Goal: Task Accomplishment & Management: Contribute content

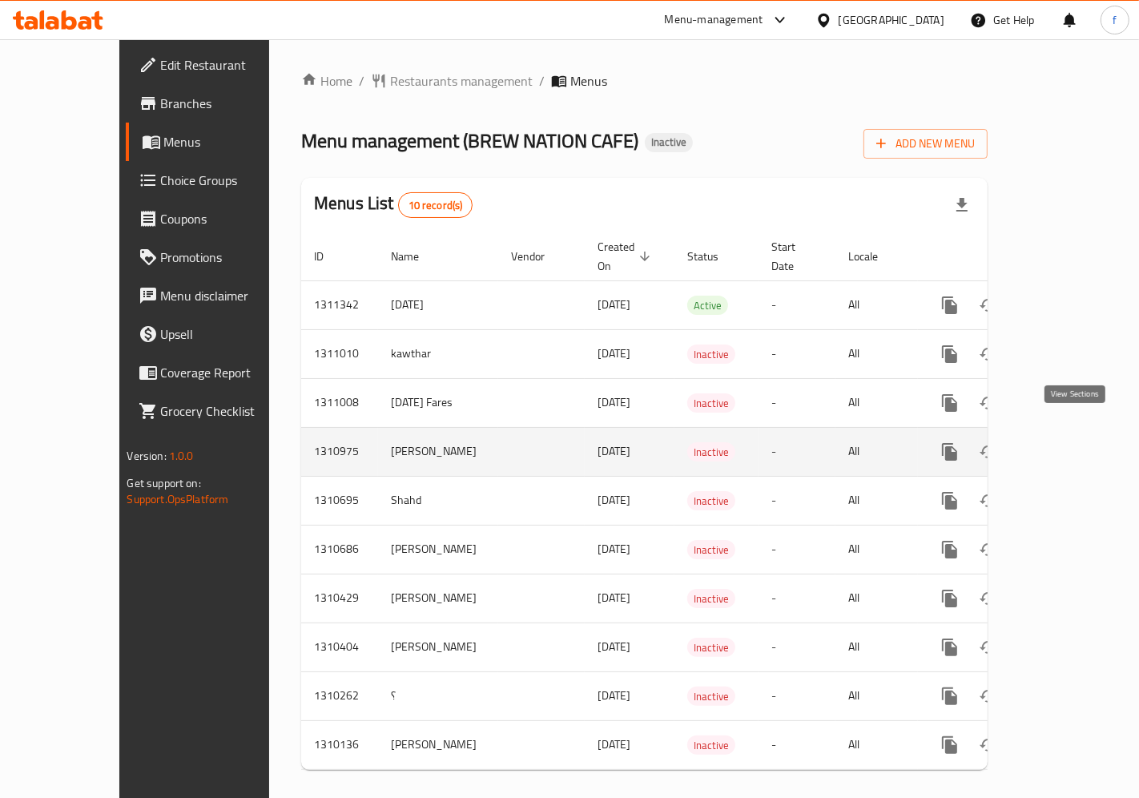
click at [1075, 442] on icon "enhanced table" at bounding box center [1065, 451] width 19 height 19
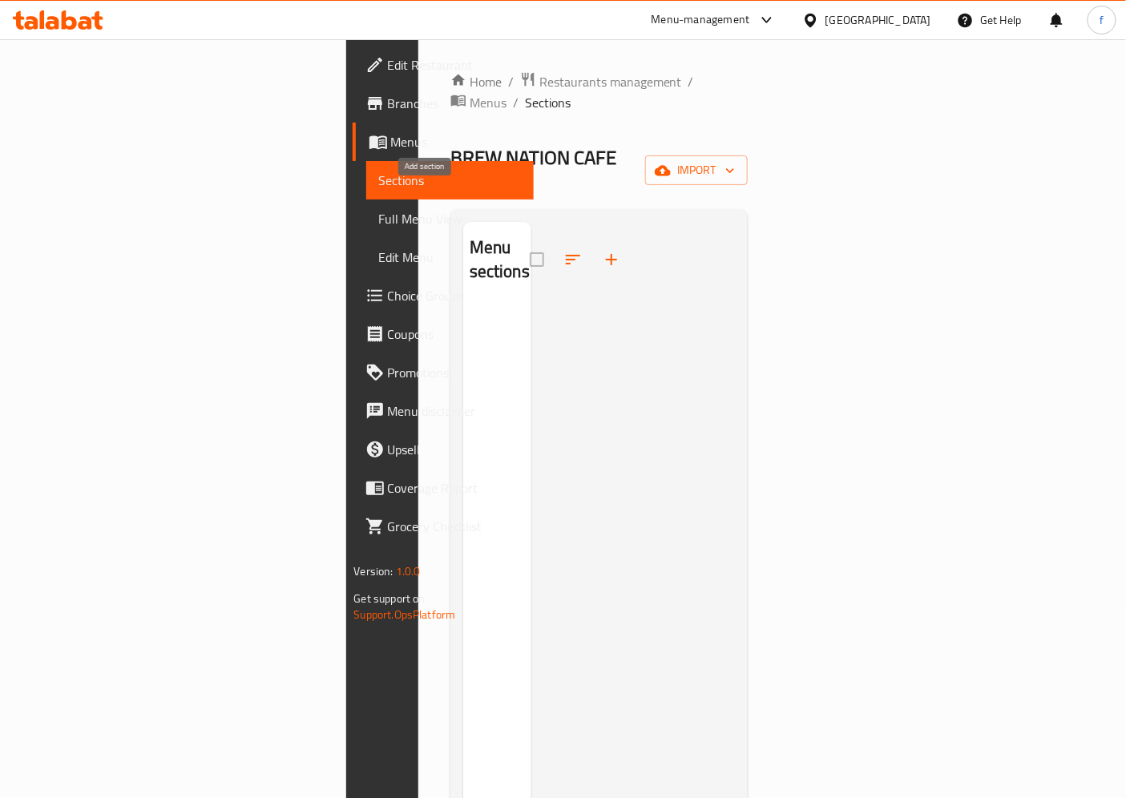
click at [602, 250] on icon "button" at bounding box center [611, 259] width 19 height 19
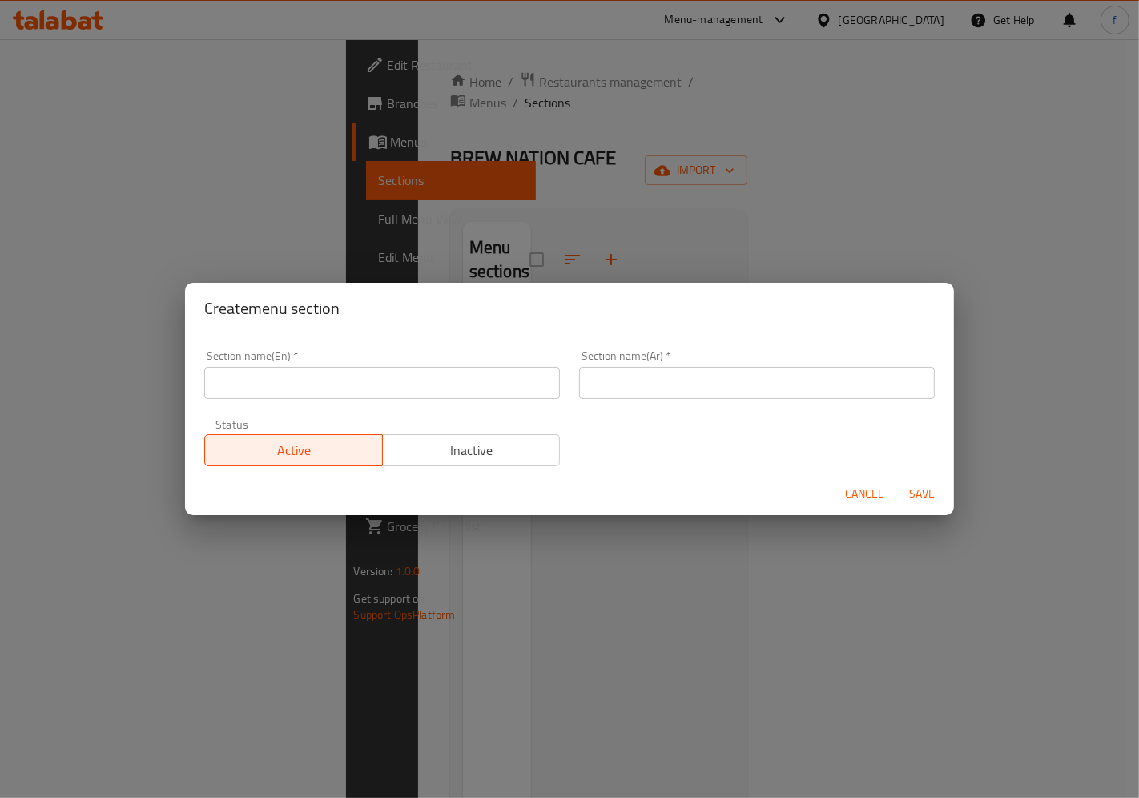
click at [403, 377] on input "text" at bounding box center [382, 383] width 356 height 32
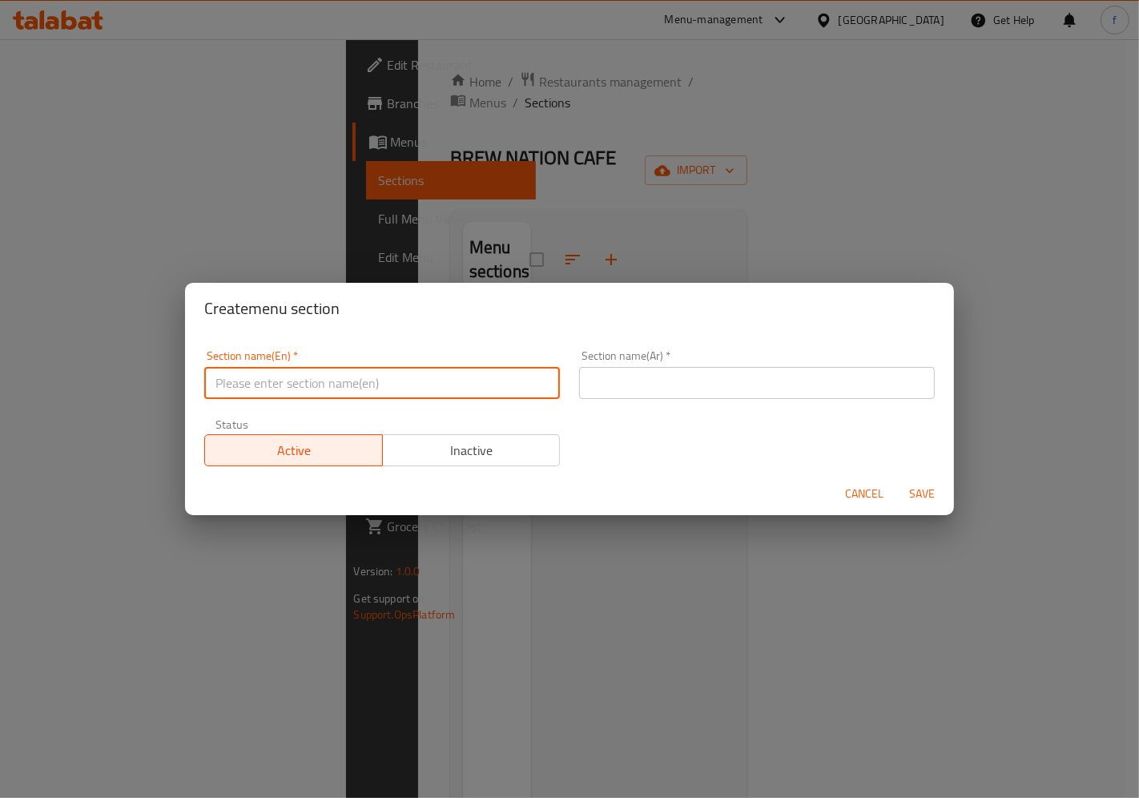
click at [873, 490] on button "Cancel" at bounding box center [864, 494] width 51 height 30
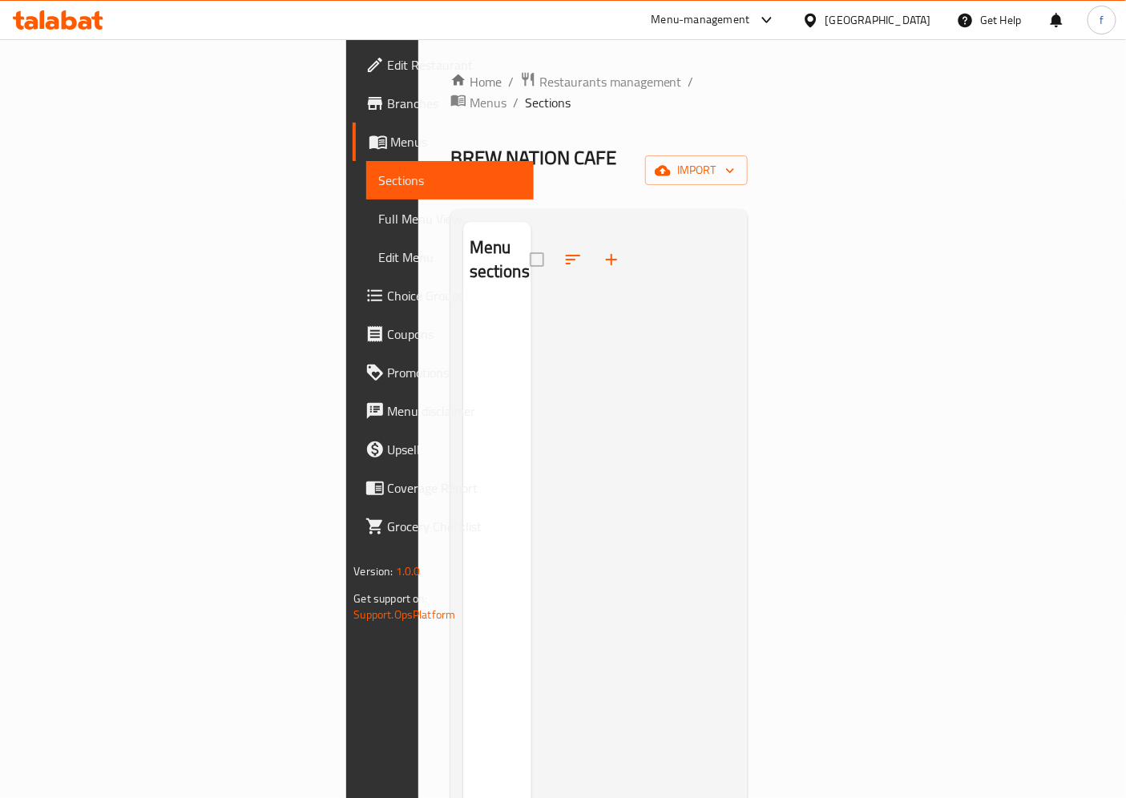
click at [391, 144] on span "Menus" at bounding box center [456, 141] width 131 height 19
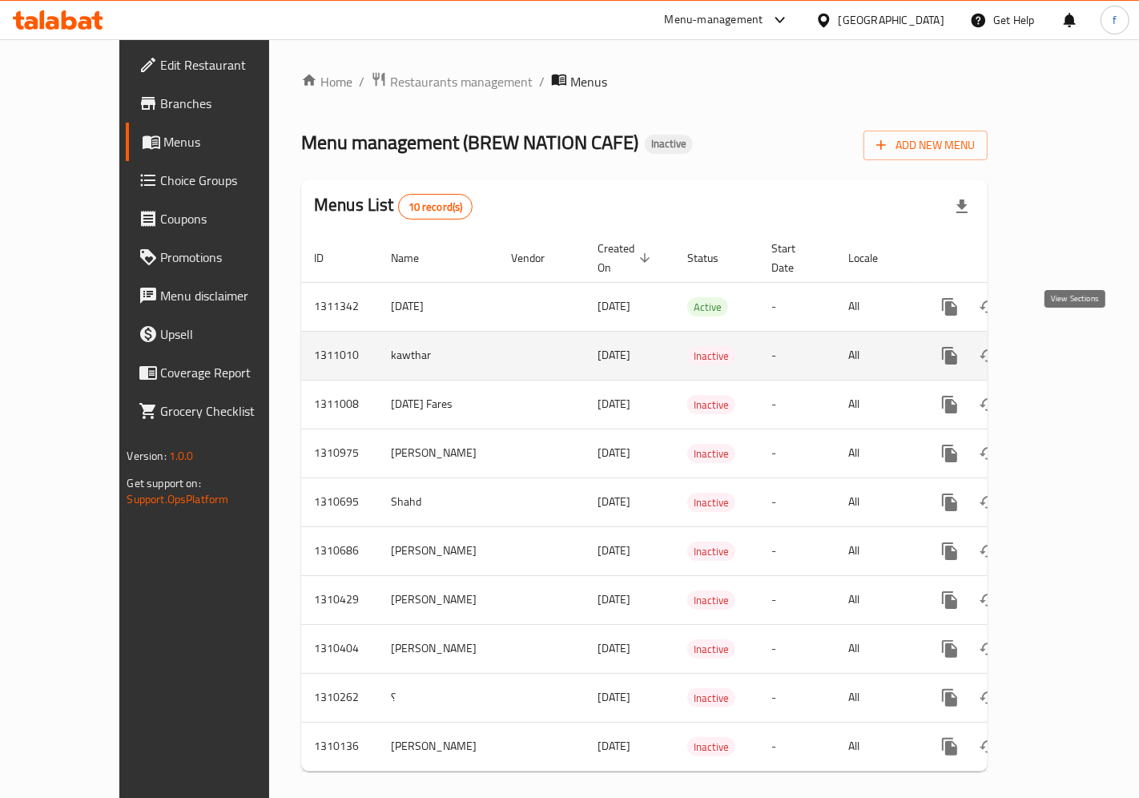
click at [1085, 337] on link "enhanced table" at bounding box center [1065, 356] width 38 height 38
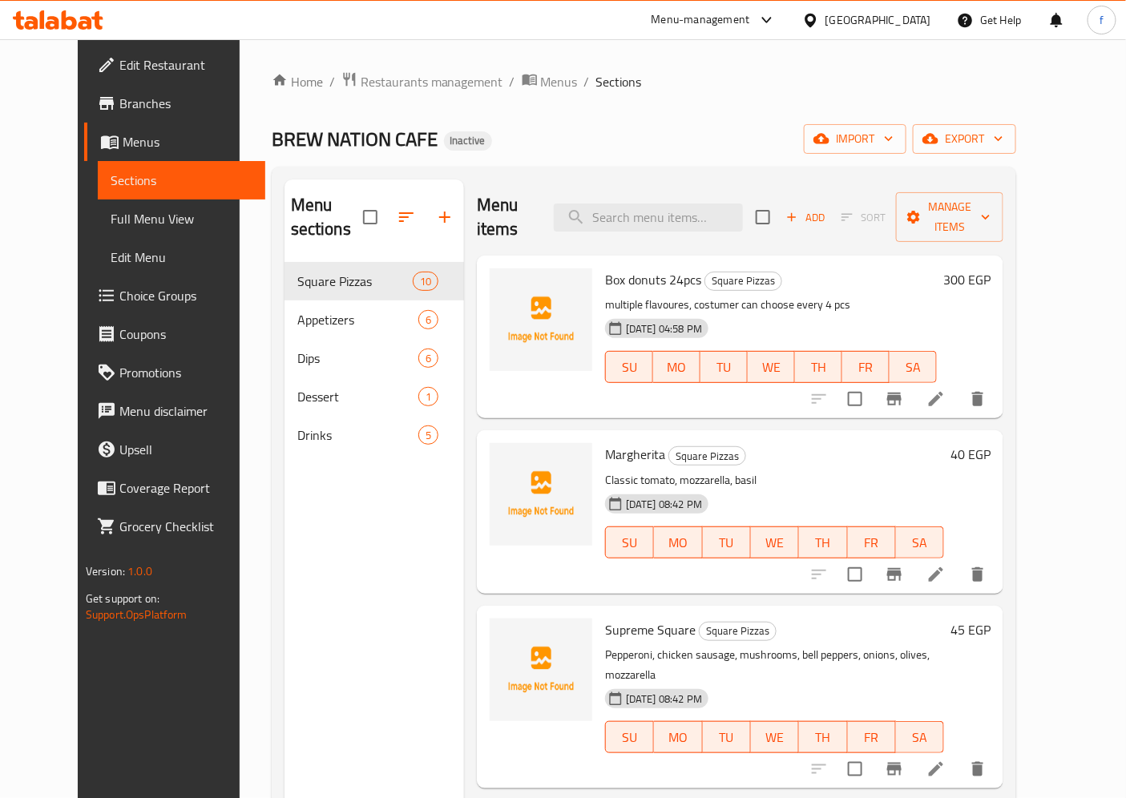
click at [827, 208] on span "Add" at bounding box center [805, 217] width 43 height 18
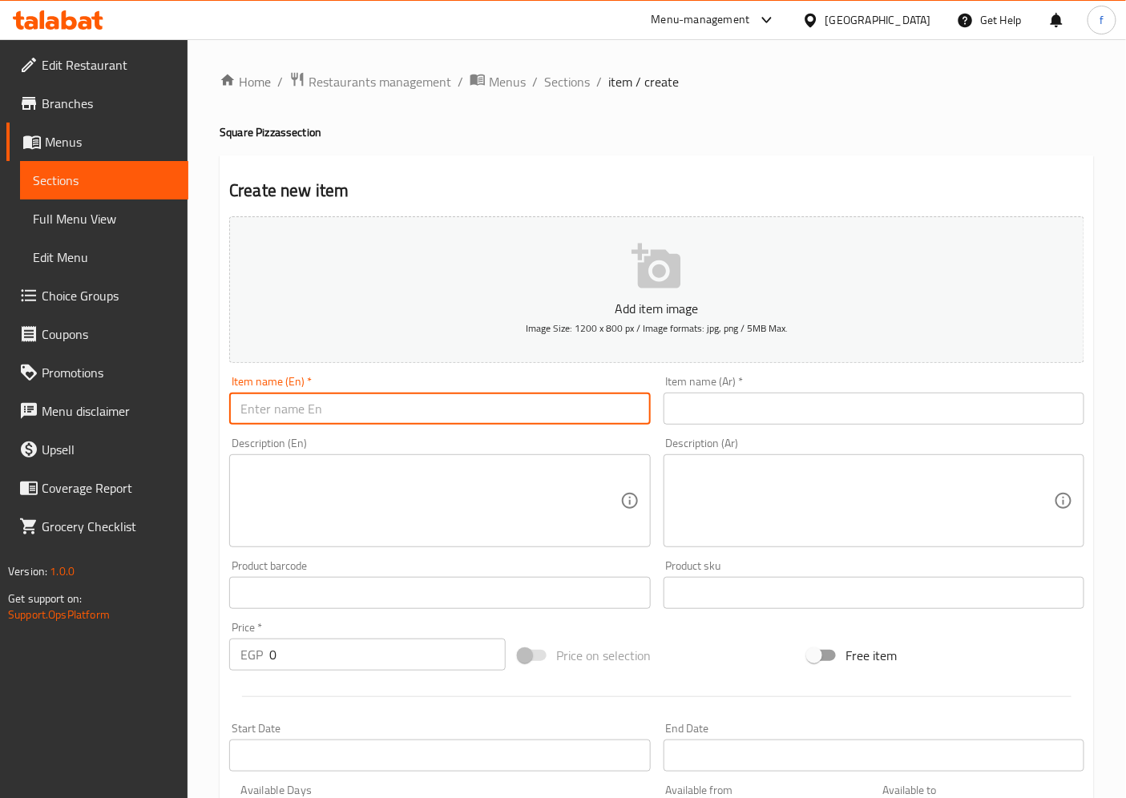
click at [598, 401] on input "text" at bounding box center [439, 409] width 421 height 32
click at [341, 402] on input "box of doint" at bounding box center [439, 409] width 421 height 32
click at [300, 412] on input "box of doint" at bounding box center [439, 409] width 421 height 32
drag, startPoint x: 300, startPoint y: 412, endPoint x: 353, endPoint y: 412, distance: 52.9
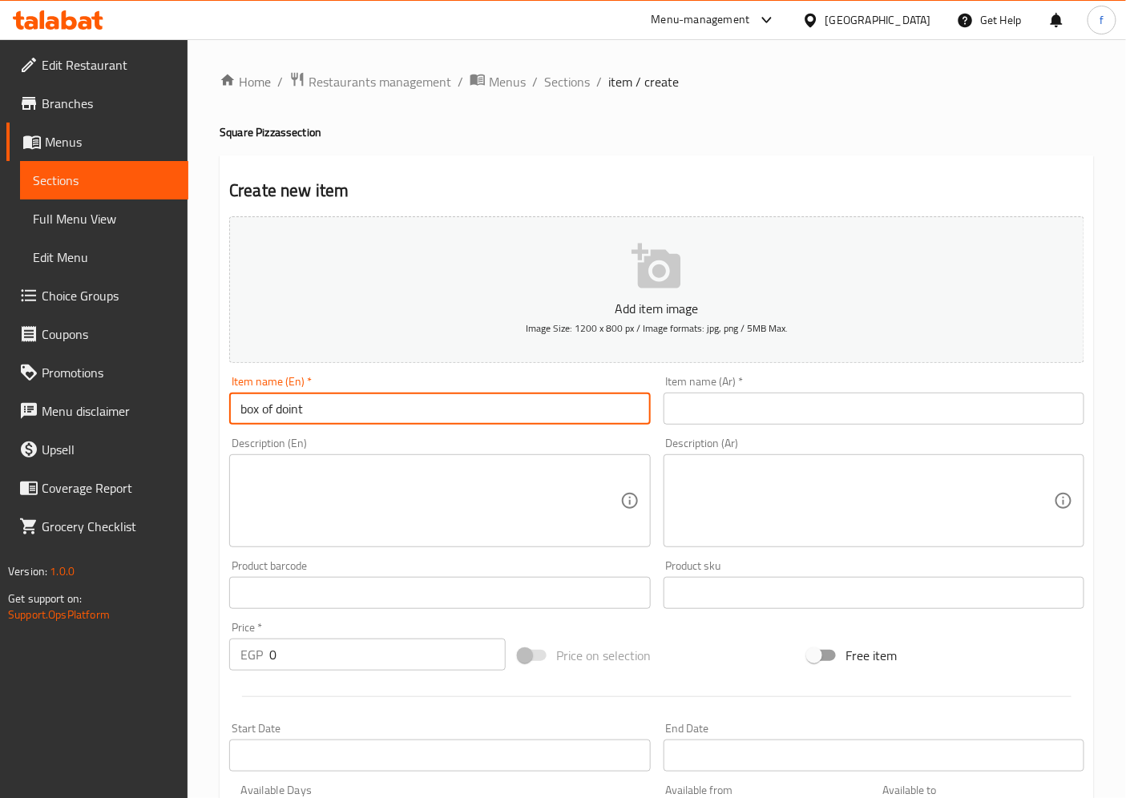
click at [353, 412] on input "box of doint" at bounding box center [439, 409] width 421 height 32
click at [301, 412] on input "box of doint" at bounding box center [439, 409] width 421 height 32
drag, startPoint x: 301, startPoint y: 412, endPoint x: 326, endPoint y: 418, distance: 25.7
click at [326, 418] on input "box of doint" at bounding box center [439, 409] width 421 height 32
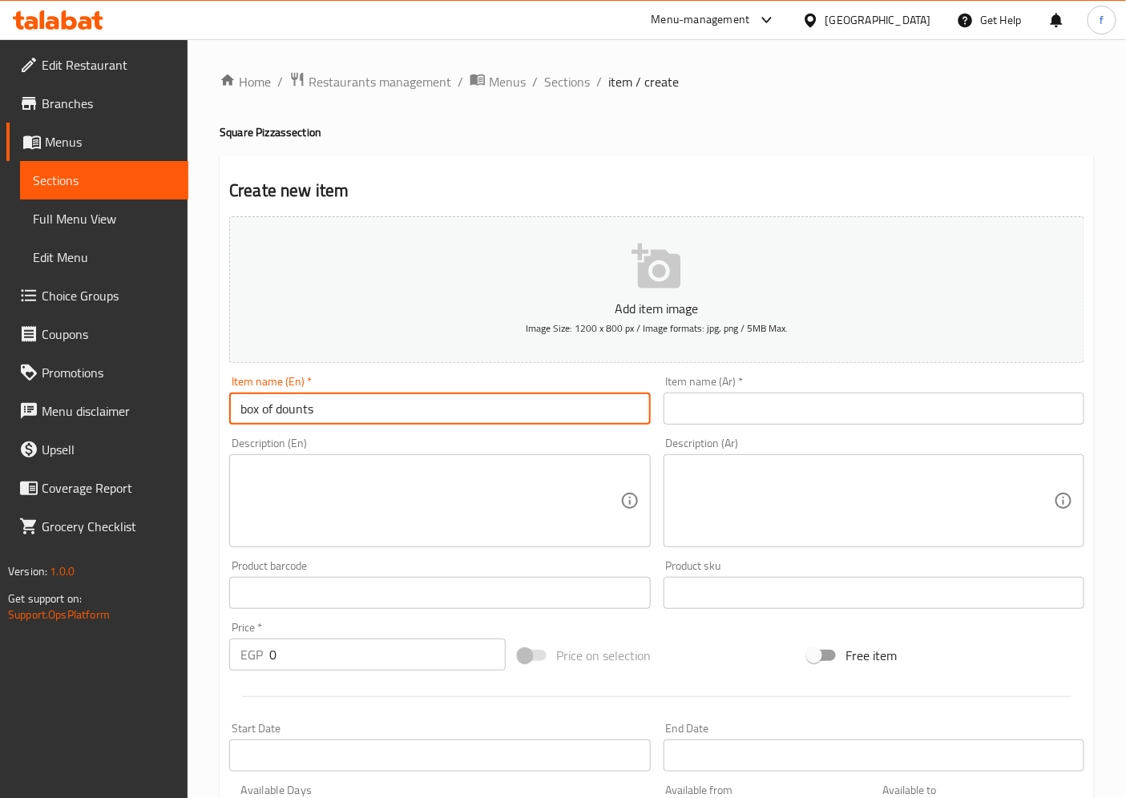
click at [305, 413] on input "box of dounts" at bounding box center [439, 409] width 421 height 32
click at [319, 411] on input "box of dounts" at bounding box center [439, 409] width 421 height 32
drag, startPoint x: 310, startPoint y: 411, endPoint x: 316, endPoint y: 417, distance: 8.5
click at [316, 417] on input "box of dounts" at bounding box center [439, 409] width 421 height 32
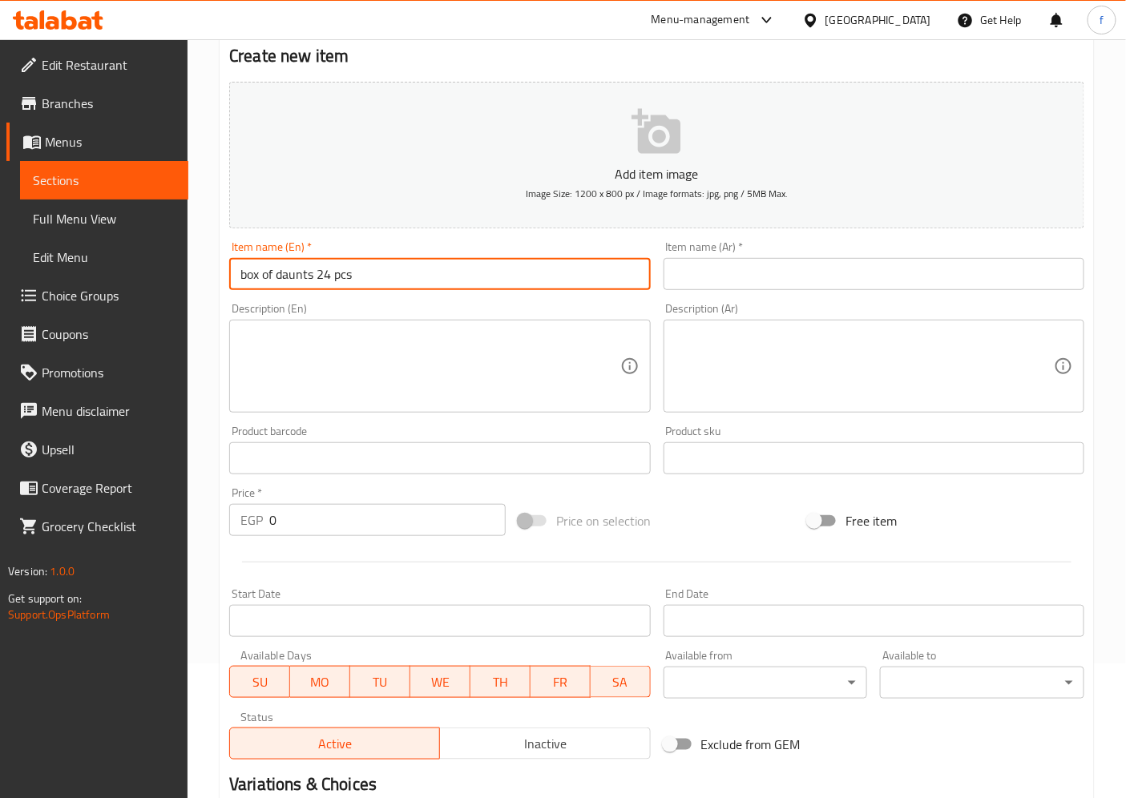
scroll to position [178, 0]
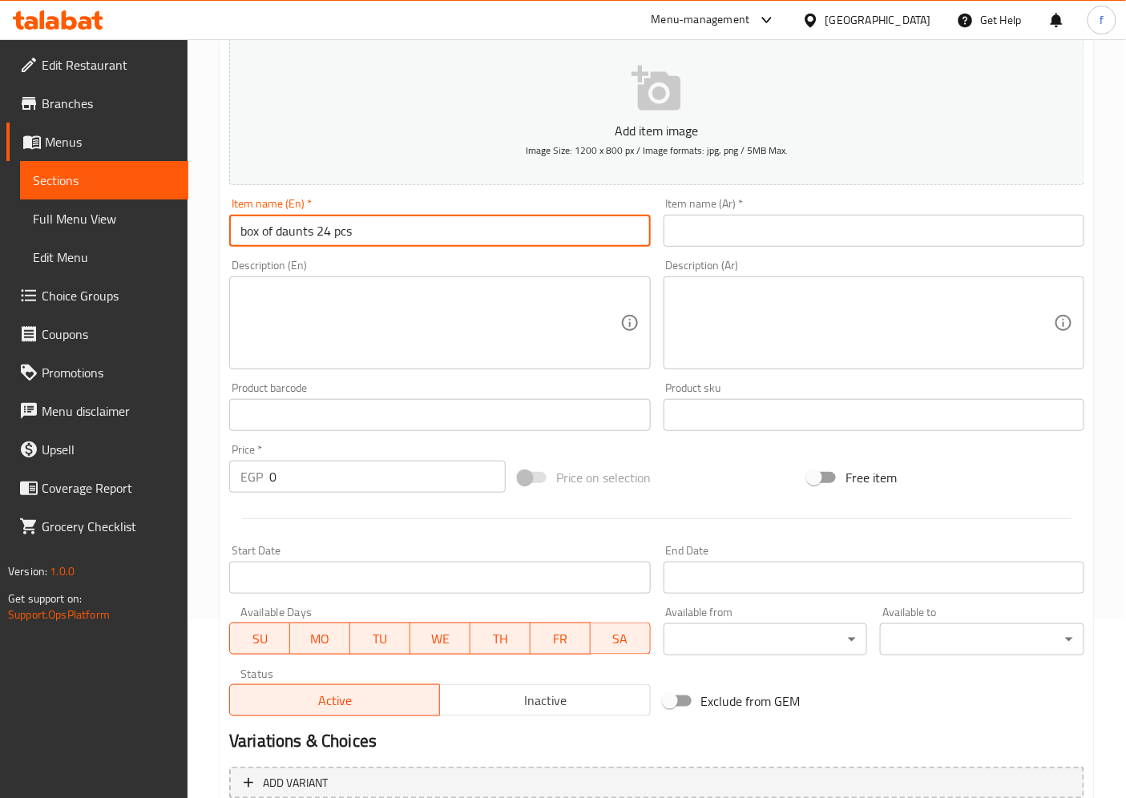
type input "box of daunts 24 pcs"
click at [354, 290] on textarea at bounding box center [429, 323] width 379 height 76
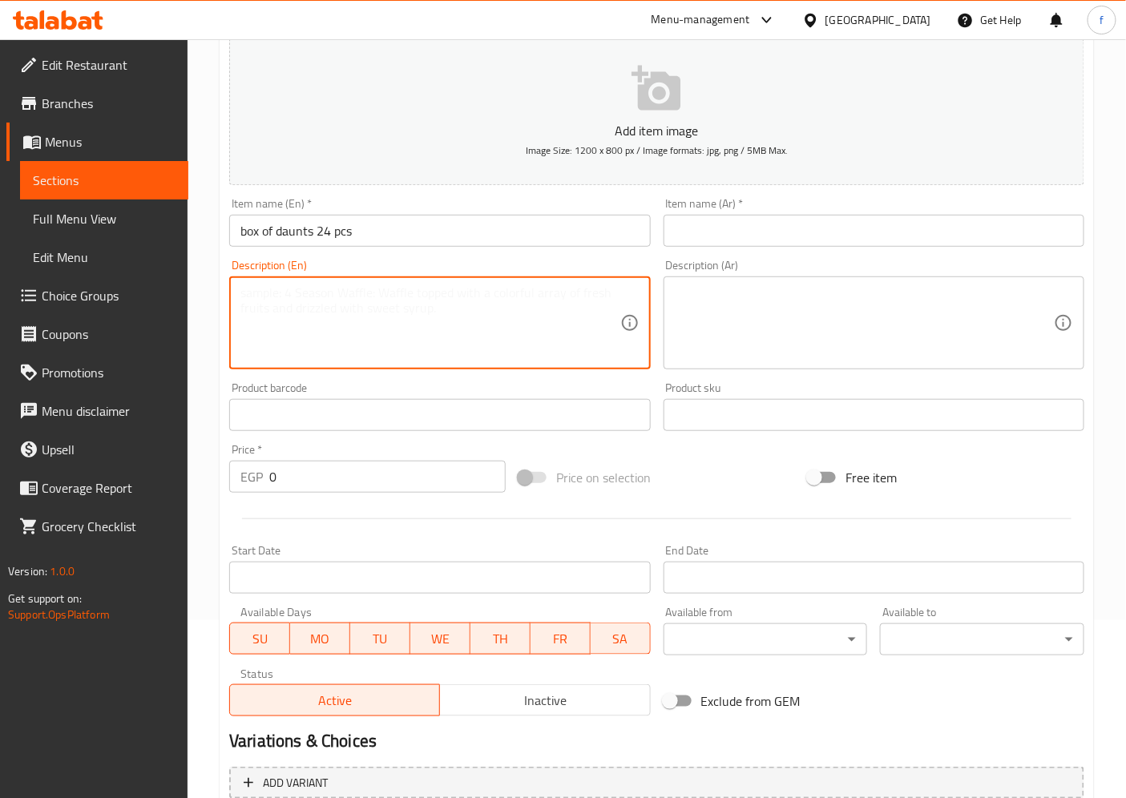
click at [419, 301] on textarea at bounding box center [429, 323] width 379 height 76
click at [284, 292] on textarea "malitbill" at bounding box center [429, 323] width 379 height 76
click at [280, 292] on textarea "malitbill" at bounding box center [429, 323] width 379 height 76
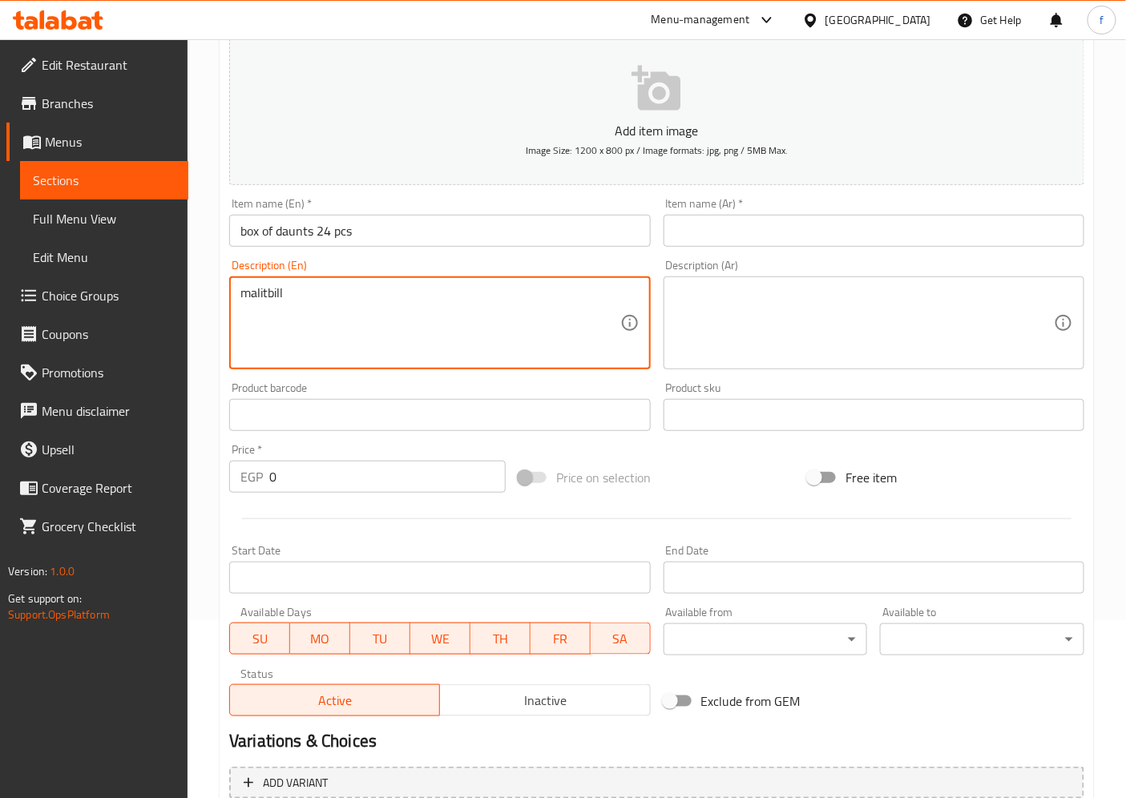
click at [281, 292] on textarea "malitbill" at bounding box center [429, 323] width 379 height 76
click at [286, 292] on textarea "malitbill" at bounding box center [429, 323] width 379 height 76
drag, startPoint x: 298, startPoint y: 294, endPoint x: 304, endPoint y: 300, distance: 8.5
click at [300, 294] on textarea "malitbill" at bounding box center [429, 323] width 379 height 76
click at [303, 302] on textarea "malitbill" at bounding box center [429, 323] width 379 height 76
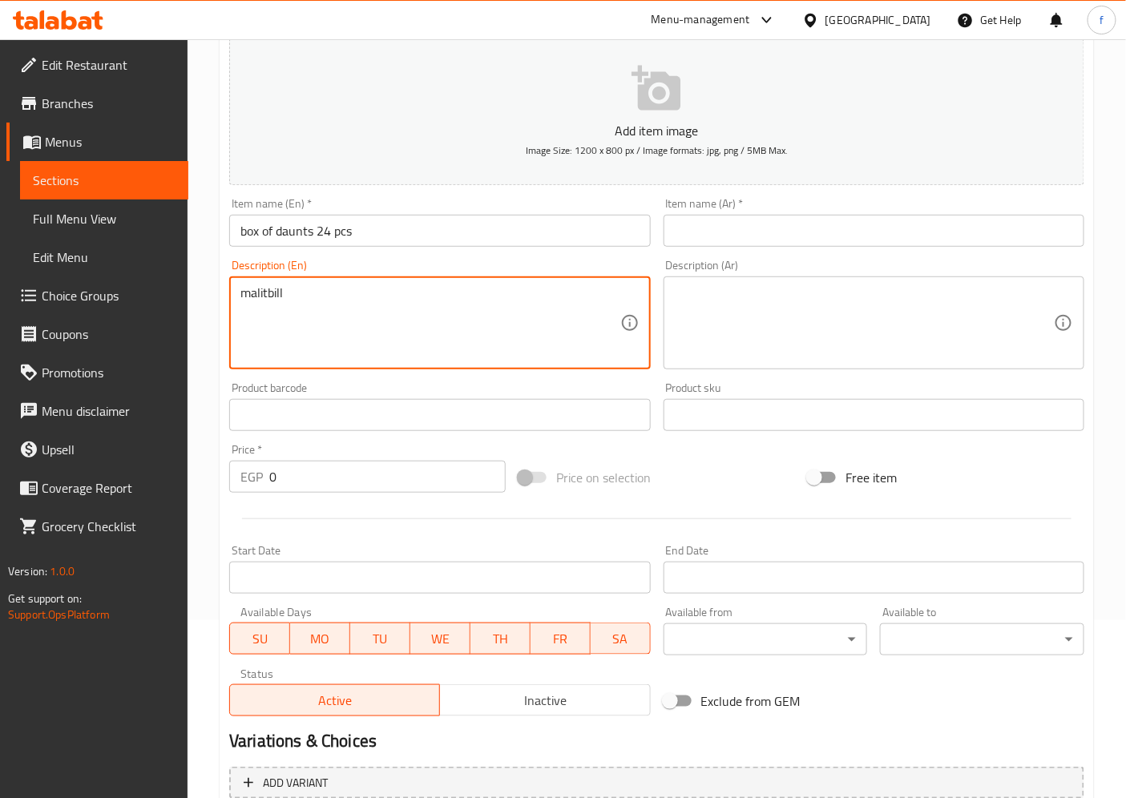
drag, startPoint x: 279, startPoint y: 292, endPoint x: 299, endPoint y: 291, distance: 20.1
click at [299, 291] on textarea "malitbill" at bounding box center [429, 323] width 379 height 76
click at [294, 291] on textarea "malitbill" at bounding box center [429, 323] width 379 height 76
drag, startPoint x: 284, startPoint y: 291, endPoint x: 319, endPoint y: 274, distance: 39.1
click at [319, 274] on div "Description (En) malitbill Description (En)" at bounding box center [439, 315] width 421 height 110
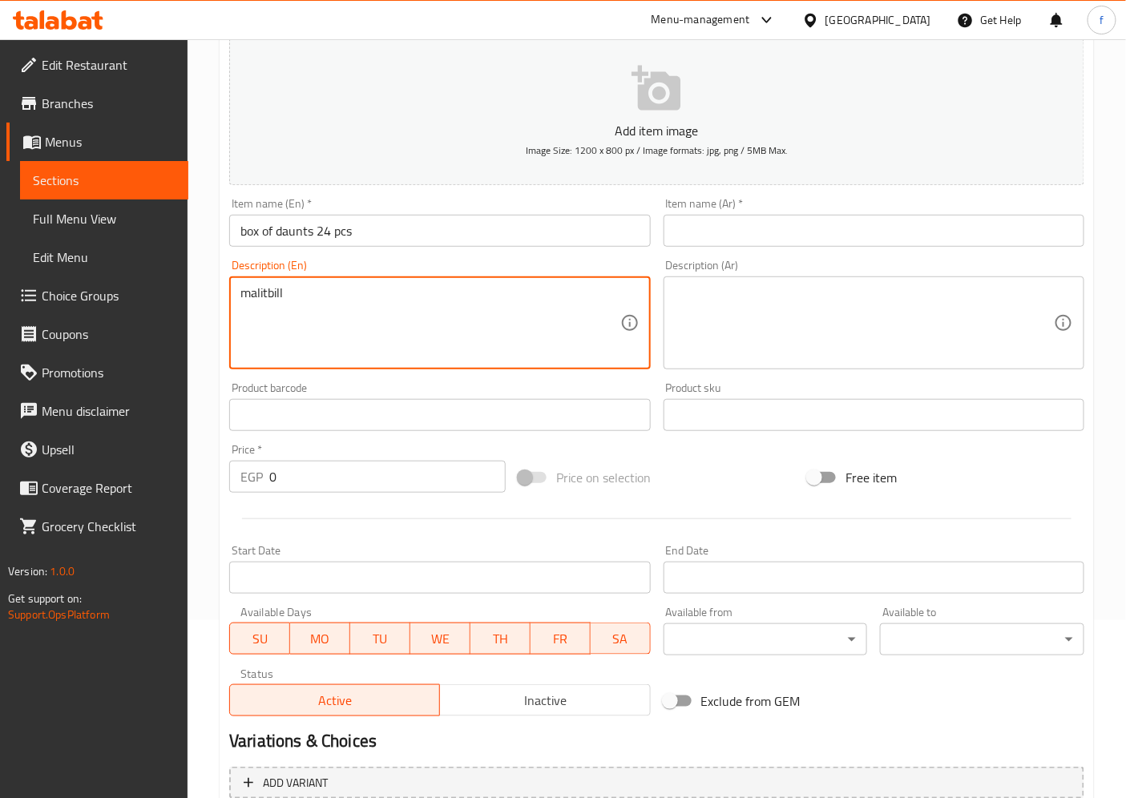
click at [292, 291] on textarea "malitbill" at bounding box center [429, 323] width 379 height 76
click at [292, 291] on textarea "malitbil" at bounding box center [429, 323] width 379 height 76
click at [292, 291] on textarea "malitb" at bounding box center [429, 323] width 379 height 76
drag, startPoint x: 292, startPoint y: 291, endPoint x: 274, endPoint y: 295, distance: 18.9
click at [274, 295] on textarea "malitby" at bounding box center [429, 323] width 379 height 76
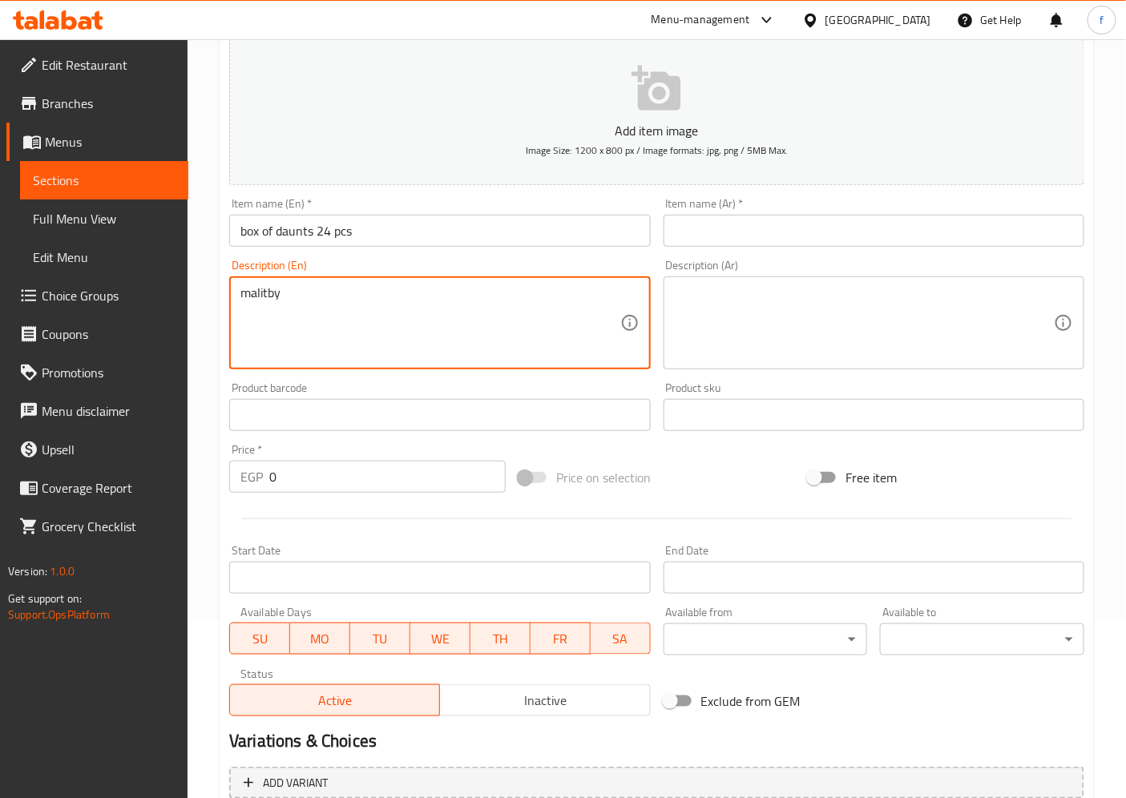
click at [287, 295] on textarea "malitby" at bounding box center [429, 323] width 379 height 76
type textarea "m"
click at [287, 295] on textarea at bounding box center [429, 323] width 379 height 76
click at [524, 290] on textarea "altiple falvours custemer can choose 4" at bounding box center [429, 323] width 379 height 76
click at [238, 300] on div "altiple falvours custemer can choose can choose every 4 pcs Description (En)" at bounding box center [439, 322] width 421 height 93
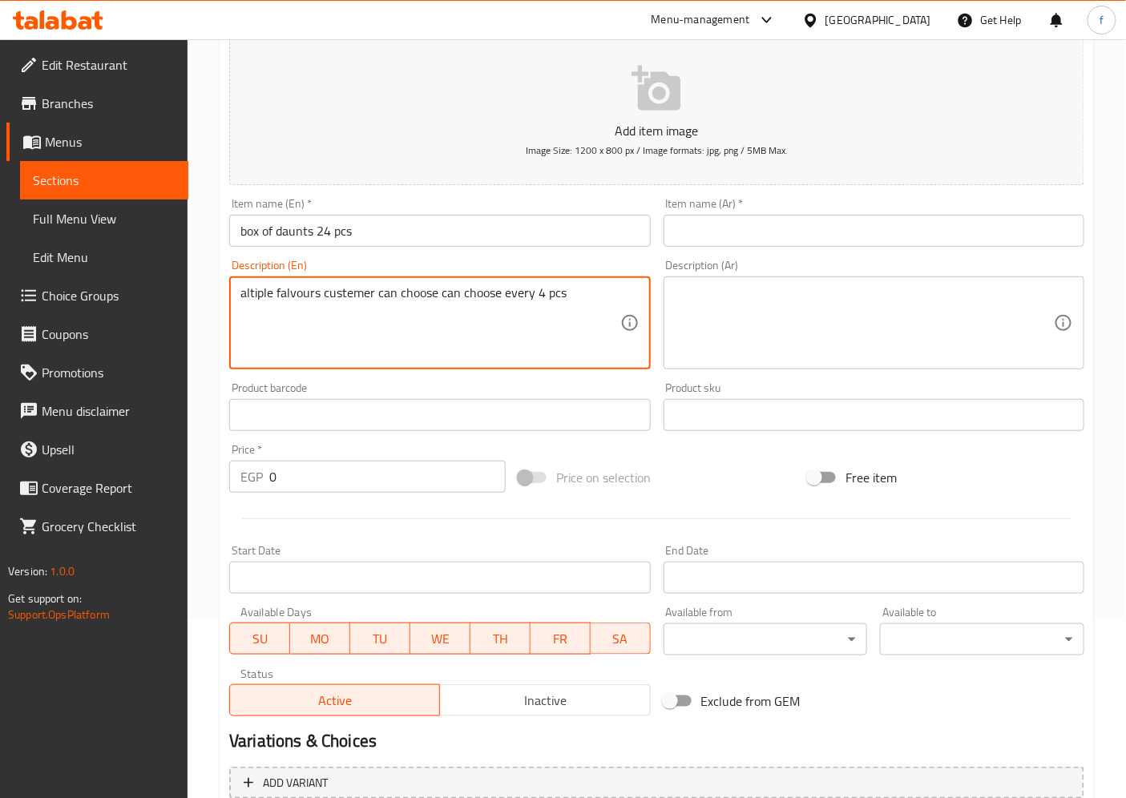
click at [238, 292] on div "altiple falvours custemer can choose can choose every 4 pcs Description (En)" at bounding box center [439, 322] width 421 height 93
click at [243, 294] on textarea "altiple falvours custemer can choose can choose every 4 pcs" at bounding box center [429, 323] width 379 height 76
click at [442, 304] on textarea "maltiple falvours custemer can choose can choose every 4 pcs" at bounding box center [429, 323] width 379 height 76
type textarea "maltiple falvours custemer can choose can choose every 4 pcs"
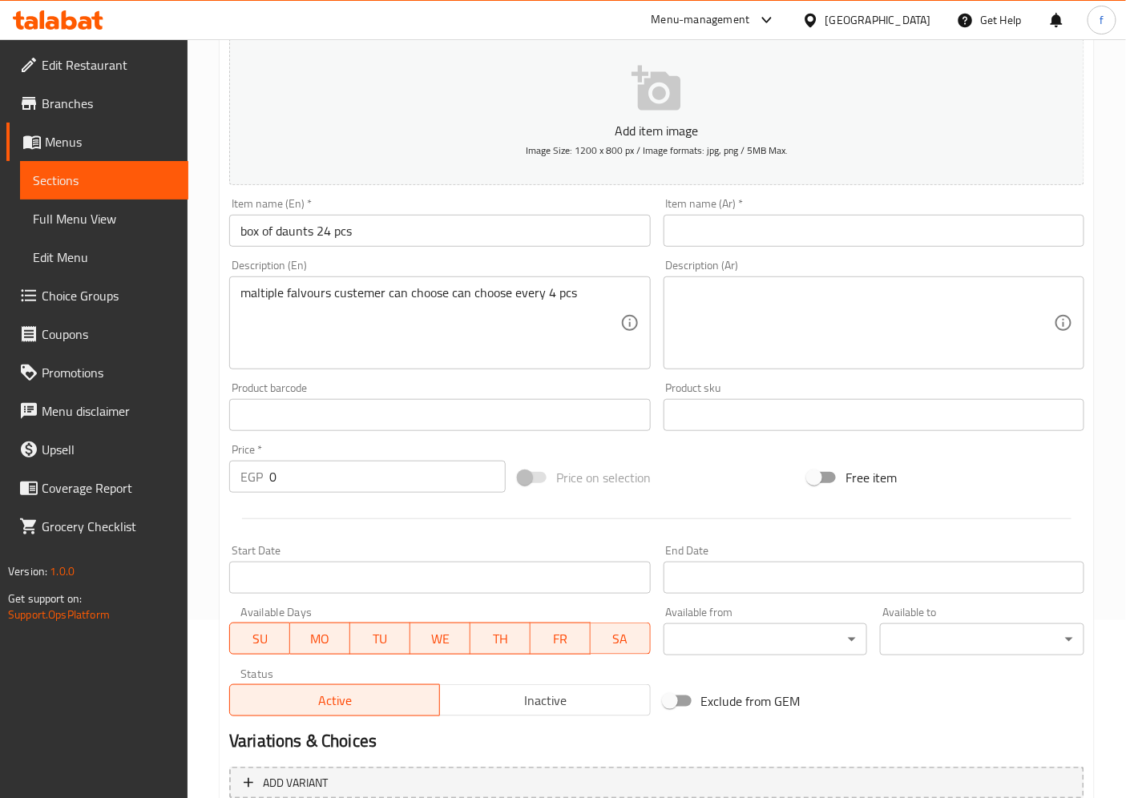
drag, startPoint x: 237, startPoint y: 295, endPoint x: 397, endPoint y: 284, distance: 160.6
click at [397, 284] on div "maltiple falvours custemer can choose can choose every 4 pcs Description (En)" at bounding box center [439, 322] width 421 height 93
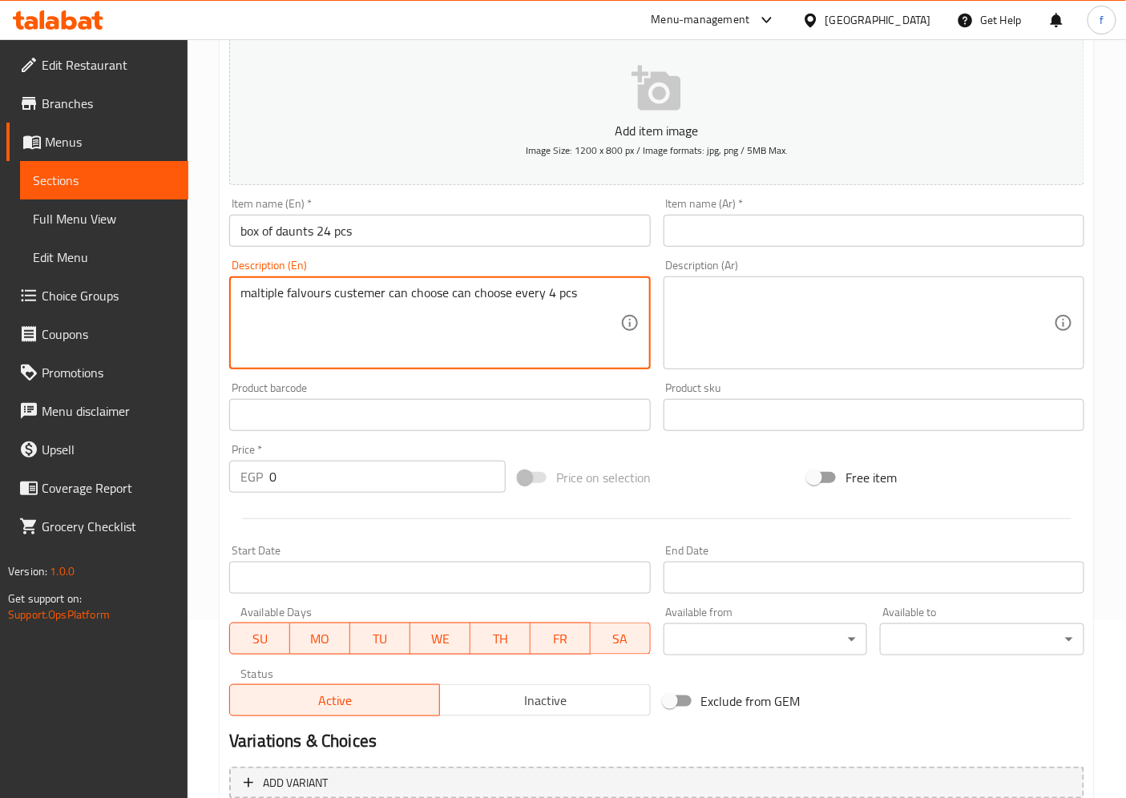
click at [521, 322] on textarea "maltiple falvours custemer can choose can choose every 4 pcs" at bounding box center [429, 323] width 379 height 76
click at [580, 304] on textarea "maltiple falvours custemer can choose can choose every 4 pcs" at bounding box center [429, 323] width 379 height 76
drag, startPoint x: 241, startPoint y: 296, endPoint x: 605, endPoint y: 289, distance: 363.9
click at [605, 289] on textarea "maltiple falvours custemer can choose can choose every 4 pcs" at bounding box center [429, 323] width 379 height 76
click at [566, 304] on textarea "maltiple falvours custemer can choose can choose every 4 pcs" at bounding box center [429, 323] width 379 height 76
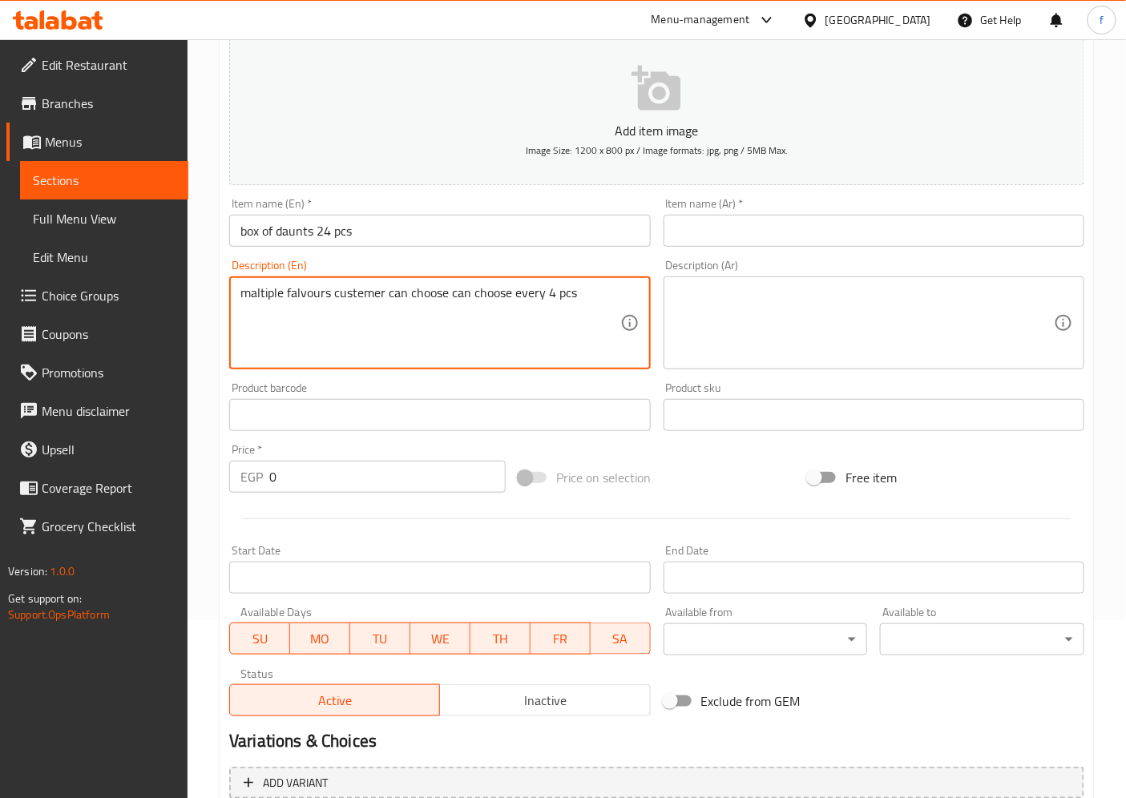
click at [583, 301] on textarea "maltiple falvours custemer can choose can choose every 4 pcs" at bounding box center [429, 323] width 379 height 76
click at [704, 315] on textarea at bounding box center [864, 323] width 379 height 76
